Goal: Information Seeking & Learning: Learn about a topic

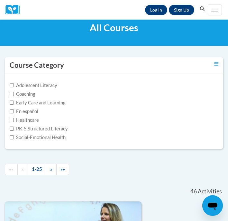
scroll to position [14, 0]
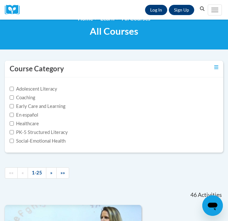
click at [154, 12] on link "Log In" at bounding box center [156, 10] width 22 height 10
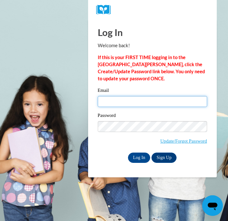
type input "shreebarrett@gmail.com"
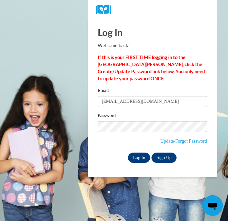
click at [144, 157] on input "Log In" at bounding box center [139, 157] width 22 height 10
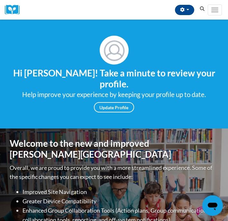
click at [203, 7] on icon "Search" at bounding box center [202, 8] width 5 height 5
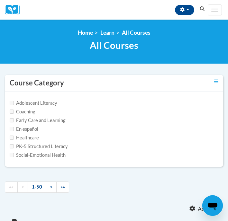
click at [202, 7] on icon "Search" at bounding box center [202, 8] width 6 height 5
click at [189, 8] on button "button" at bounding box center [184, 10] width 19 height 10
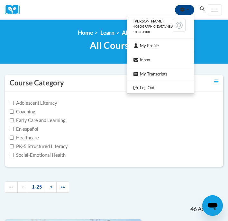
click at [201, 9] on icon "Search" at bounding box center [202, 8] width 6 height 5
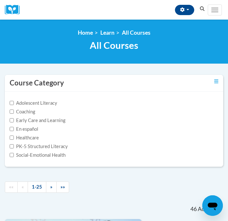
click at [201, 9] on icon "Search" at bounding box center [202, 8] width 6 height 5
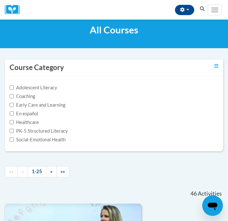
scroll to position [17, 0]
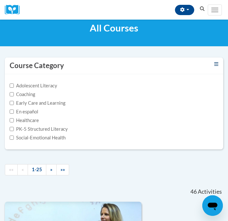
click at [215, 63] on icon "Toggle collapse" at bounding box center [216, 64] width 4 height 5
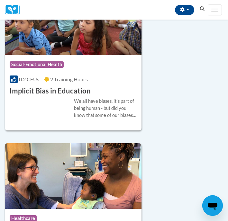
scroll to position [2214, 0]
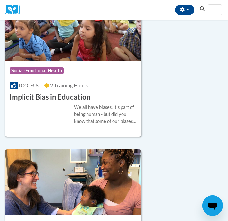
click at [214, 204] on icon "Open messaging window" at bounding box center [212, 206] width 10 height 8
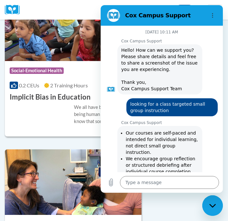
scroll to position [913, 0]
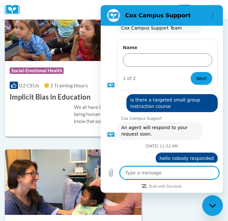
click at [133, 174] on textarea at bounding box center [169, 172] width 99 height 13
type textarea "l"
type textarea "x"
type textarea "lo"
type textarea "x"
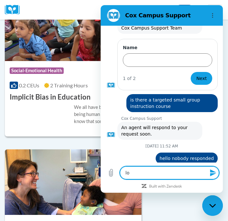
type textarea "loo"
type textarea "x"
type textarea "look"
type textarea "x"
type textarea "looki"
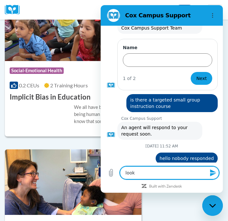
type textarea "x"
type textarea "lookin"
type textarea "x"
type textarea "looking"
type textarea "x"
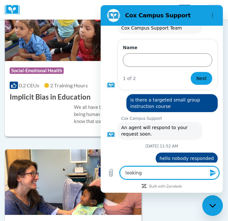
type textarea "looking"
type textarea "x"
type textarea "looking d"
type textarea "x"
type textarea "looking"
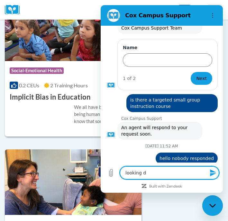
type textarea "x"
type textarea "looking f"
type textarea "x"
type textarea "looking fo"
type textarea "x"
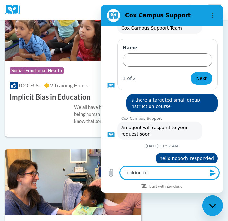
type textarea "looking for"
type textarea "x"
type textarea "looking for"
type textarea "x"
type textarea "looking for a"
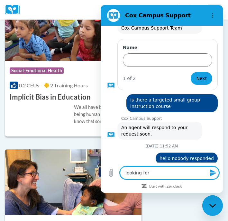
type textarea "x"
type textarea "looking for a"
type textarea "x"
type textarea "looking for a t"
type textarea "x"
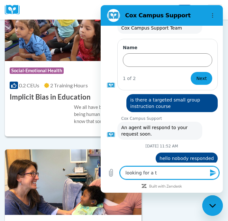
type textarea "looking for a tr"
type textarea "x"
type textarea "looking for a tra"
type textarea "x"
type textarea "looking for a trai"
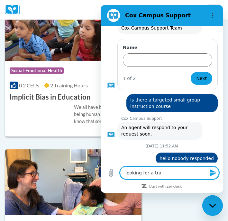
type textarea "x"
type textarea "looking for a train"
type textarea "x"
type textarea "looking for a traini"
type textarea "x"
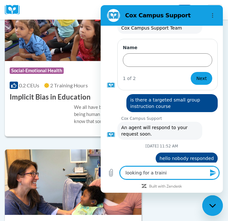
type textarea "looking for a trainin"
type textarea "x"
type textarea "looking for a training"
type textarea "x"
type textarea "looking for a training"
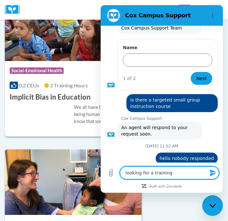
type textarea "x"
type textarea "looking for a training c"
type textarea "x"
type textarea "looking for a training co"
type textarea "x"
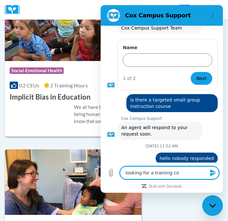
type textarea "looking for a training cou"
type textarea "x"
type textarea "looking for a training cour"
type textarea "x"
type textarea "looking for a training cours"
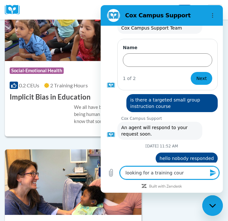
type textarea "x"
type textarea "looking for a training course"
type textarea "x"
type textarea "looking for a training course"
type textarea "x"
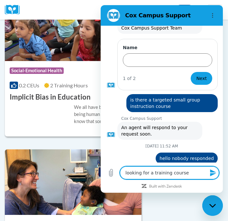
type textarea "looking for a training course c"
type textarea "x"
type textarea "looking for a training course ca"
type textarea "x"
type textarea "looking for a training course cal"
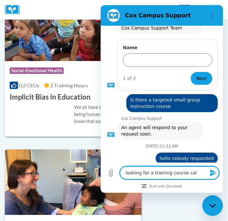
type textarea "x"
type textarea "looking for a training course call"
type textarea "x"
type textarea "looking for a training course calle"
type textarea "x"
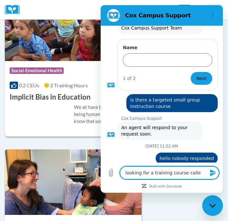
type textarea "looking for a training course called"
type textarea "x"
type textarea "looking for a training course called"
type textarea "x"
type textarea "looking for a training course called s"
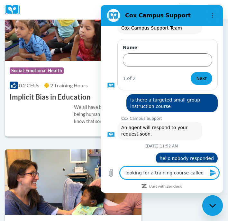
type textarea "x"
type textarea "looking for a training course called sm"
type textarea "x"
type textarea "looking for a training course called sma"
type textarea "x"
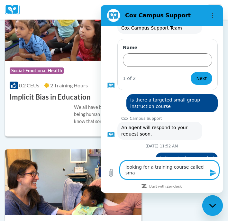
type textarea "looking for a training course called smal"
type textarea "x"
type textarea "looking for a training course called small"
type textarea "x"
type textarea "looking for a training course called small"
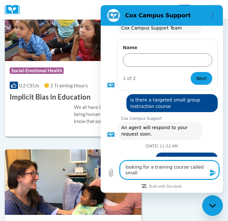
type textarea "x"
type textarea "looking for a training course called small g"
type textarea "x"
type textarea "looking for a training course called small gr"
type textarea "x"
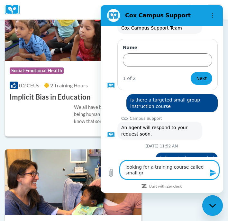
type textarea "looking for a training course called small gro"
type textarea "x"
type textarea "looking for a training course called small grou"
type textarea "x"
type textarea "looking for a training course called small group"
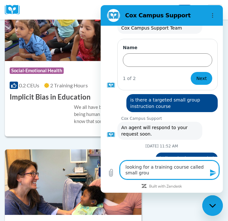
type textarea "x"
type textarea "looking for a training course called small group"
type textarea "x"
type textarea "looking for a training course called small group i"
type textarea "x"
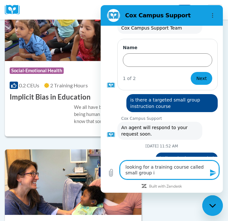
type textarea "looking for a training course called small group in"
type textarea "x"
type textarea "looking for a training course called small group ins"
type textarea "x"
type textarea "looking for a training course called small group inst"
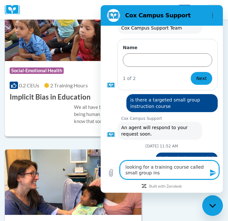
type textarea "x"
type textarea "looking for a training course called small group instr"
type textarea "x"
type textarea "looking for a training course called small group instru"
type textarea "x"
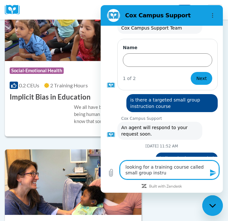
type textarea "looking for a training course called small group instruc"
type textarea "x"
type textarea "looking for a training course called small group instruct"
type textarea "x"
type textarea "looking for a training course called small group instructi"
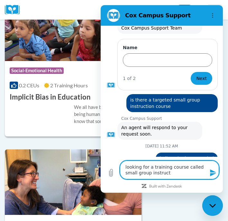
type textarea "x"
type textarea "looking for a training course called small group instructio"
type textarea "x"
type textarea "looking for a training course called small group instruction"
type textarea "x"
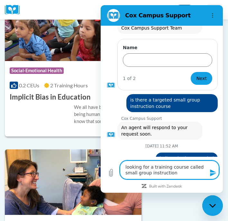
type textarea "looking for a training course called small group instruction"
click at [214, 173] on icon "Send message" at bounding box center [213, 172] width 6 height 7
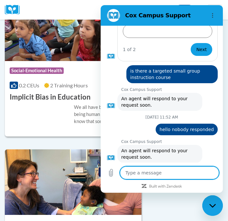
scroll to position [941, 0]
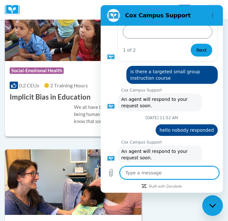
type textarea "x"
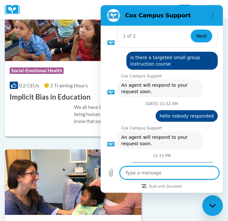
scroll to position [971, 0]
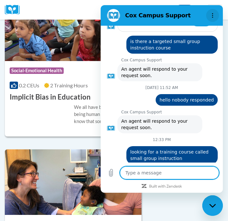
click at [212, 17] on circle "Options menu" at bounding box center [212, 17] width 1 height 1
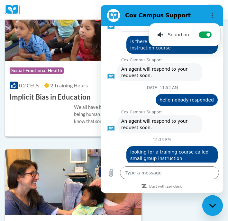
click at [76, 79] on div "Course Category: Social-Emotional Health" at bounding box center [73, 71] width 127 height 14
click at [77, 79] on div "Course Category: Social-Emotional Health" at bounding box center [73, 71] width 127 height 14
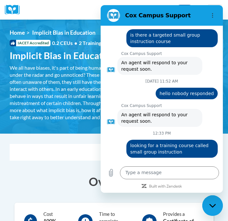
click at [89, 13] on div "melody thornton (America/New_York UTC-04:00) My Profile Inbox My Transcripts Lo…" at bounding box center [115, 10] width 183 height 20
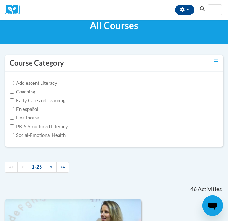
scroll to position [27, 0]
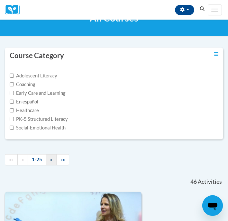
click at [53, 158] on link "»" at bounding box center [51, 159] width 11 height 11
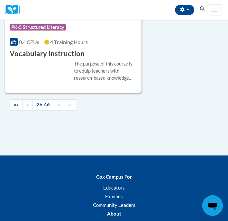
scroll to position [3372, 0]
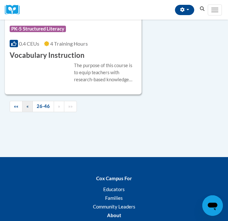
click at [29, 101] on link "«" at bounding box center [27, 106] width 11 height 11
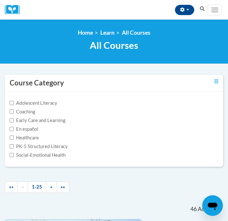
scroll to position [0, 0]
click at [28, 103] on label "Adolescent Literacy" at bounding box center [33, 102] width 47 height 7
click at [14, 103] on input "Adolescent Literacy" at bounding box center [12, 103] width 4 height 4
checkbox input "true"
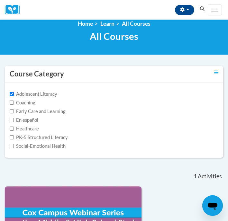
scroll to position [11, 0]
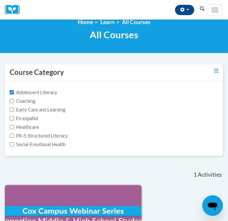
click at [14, 99] on label "Coaching" at bounding box center [22, 101] width 25 height 7
click at [14, 99] on input "Coaching" at bounding box center [12, 101] width 4 height 4
checkbox input "true"
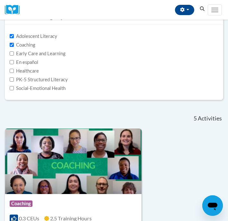
scroll to position [57, 0]
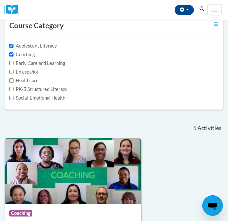
click at [12, 62] on input "Early Care and Learning" at bounding box center [11, 63] width 4 height 4
checkbox input "true"
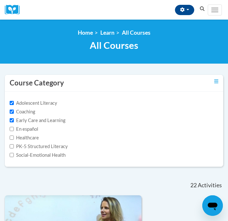
scroll to position [0, 0]
click at [15, 147] on label "PK-5 Structured Literacy" at bounding box center [39, 146] width 58 height 7
click at [14, 147] on input "PK-5 Structured Literacy" at bounding box center [12, 146] width 4 height 4
checkbox input "true"
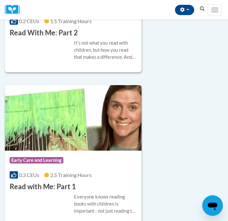
scroll to position [2840, 0]
